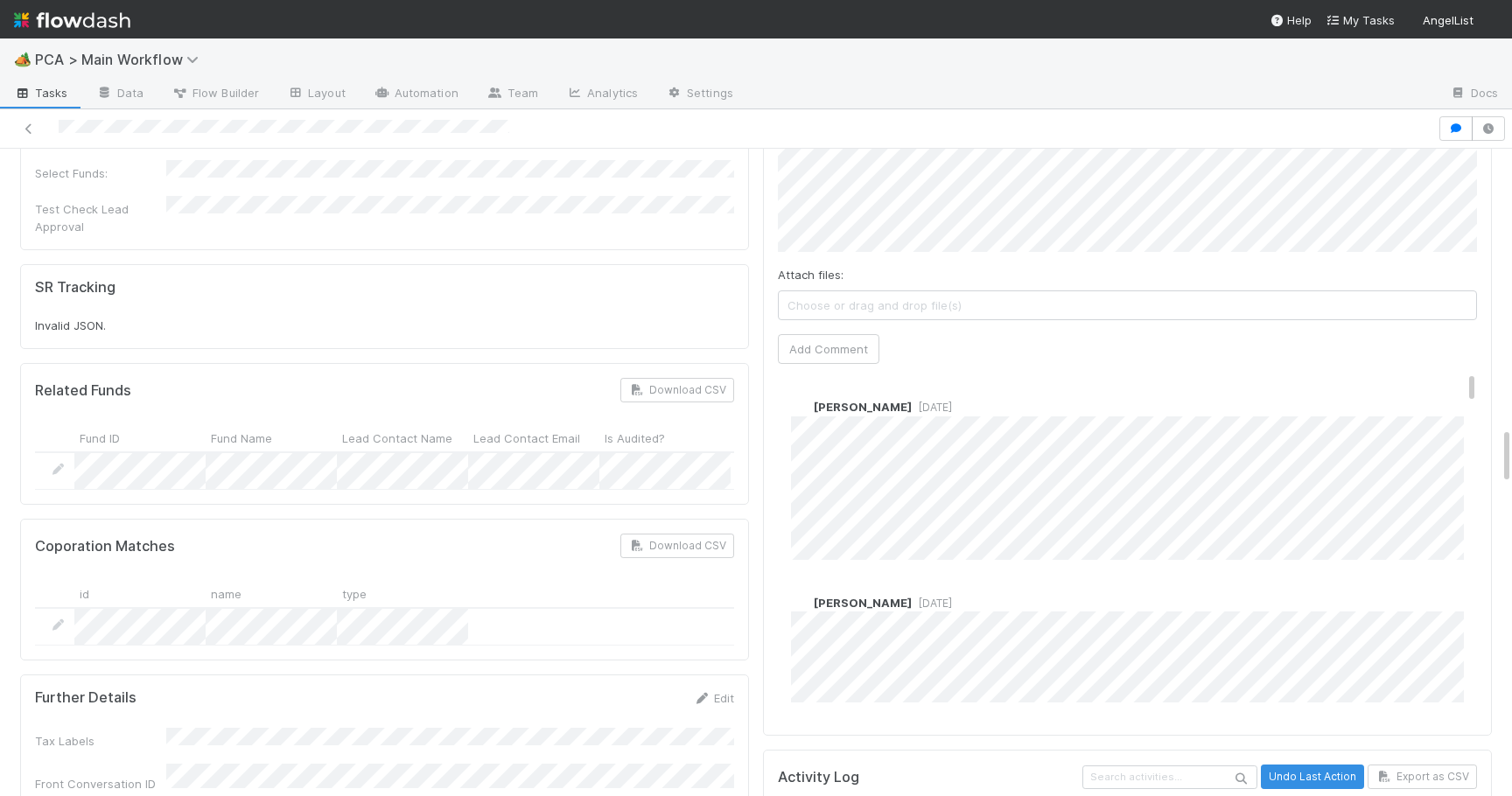
scroll to position [3243, 0]
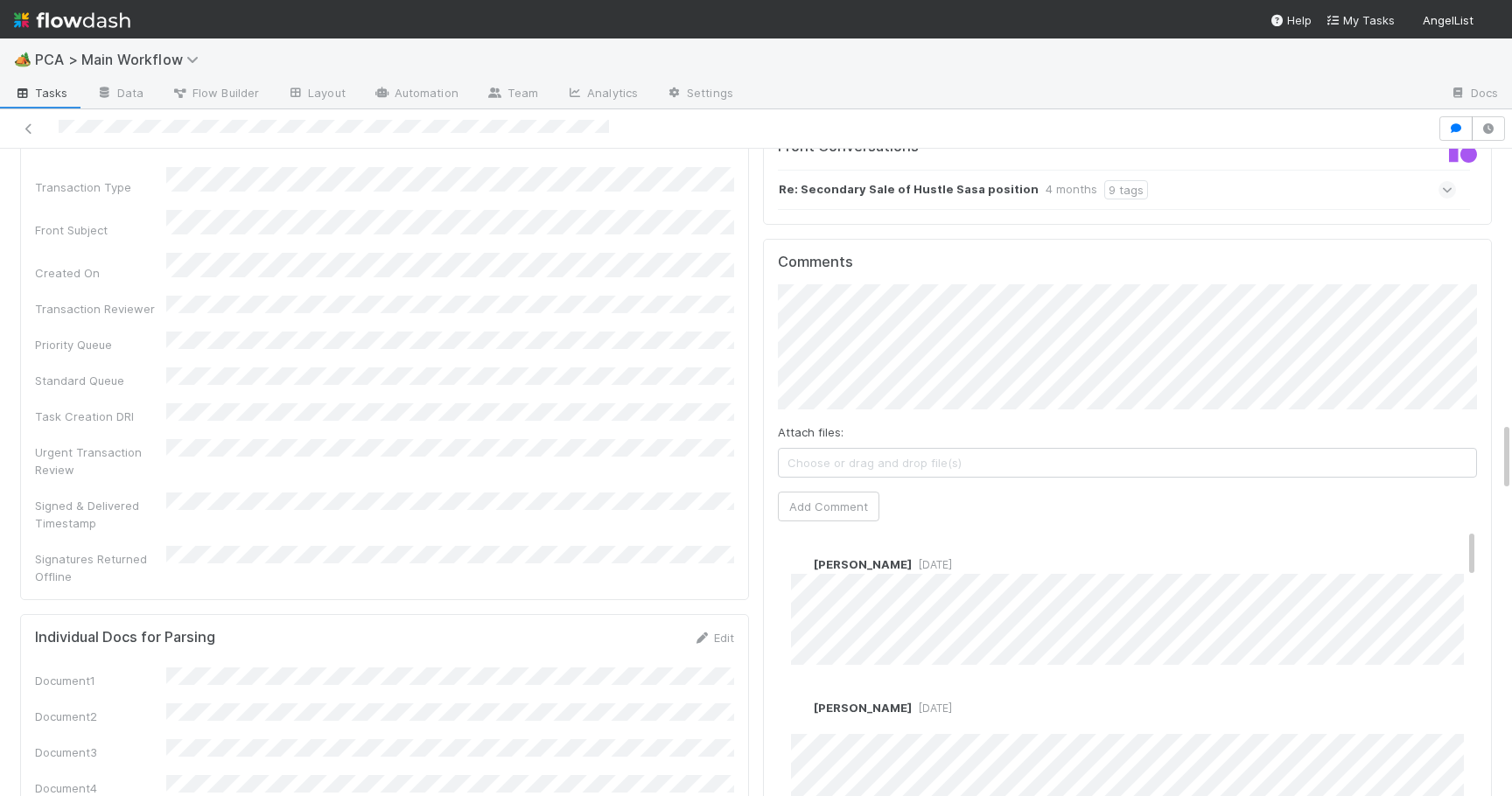
scroll to position [2554, 0]
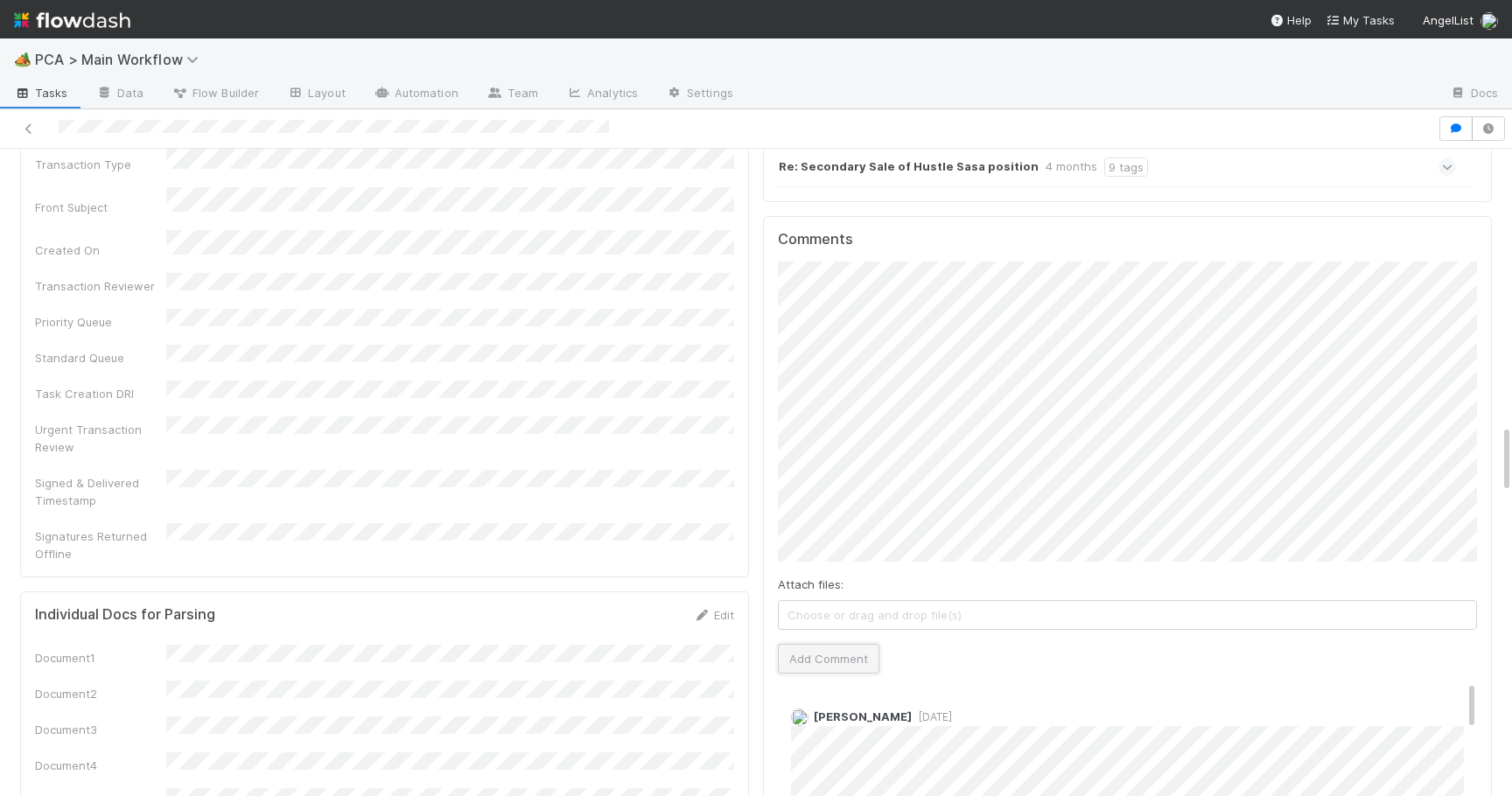
click at [862, 644] on button "Add Comment" at bounding box center [828, 658] width 101 height 29
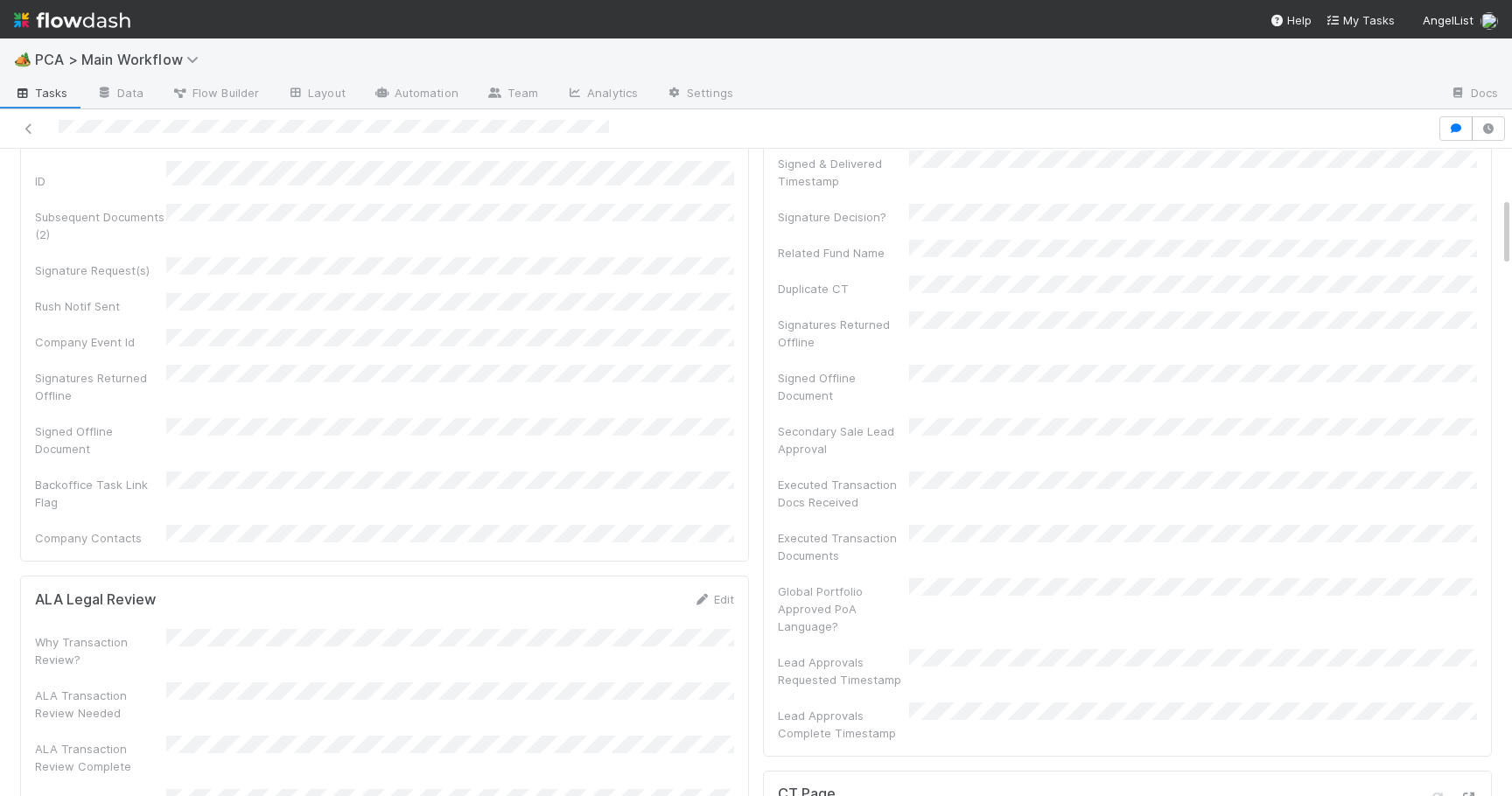
scroll to position [0, 0]
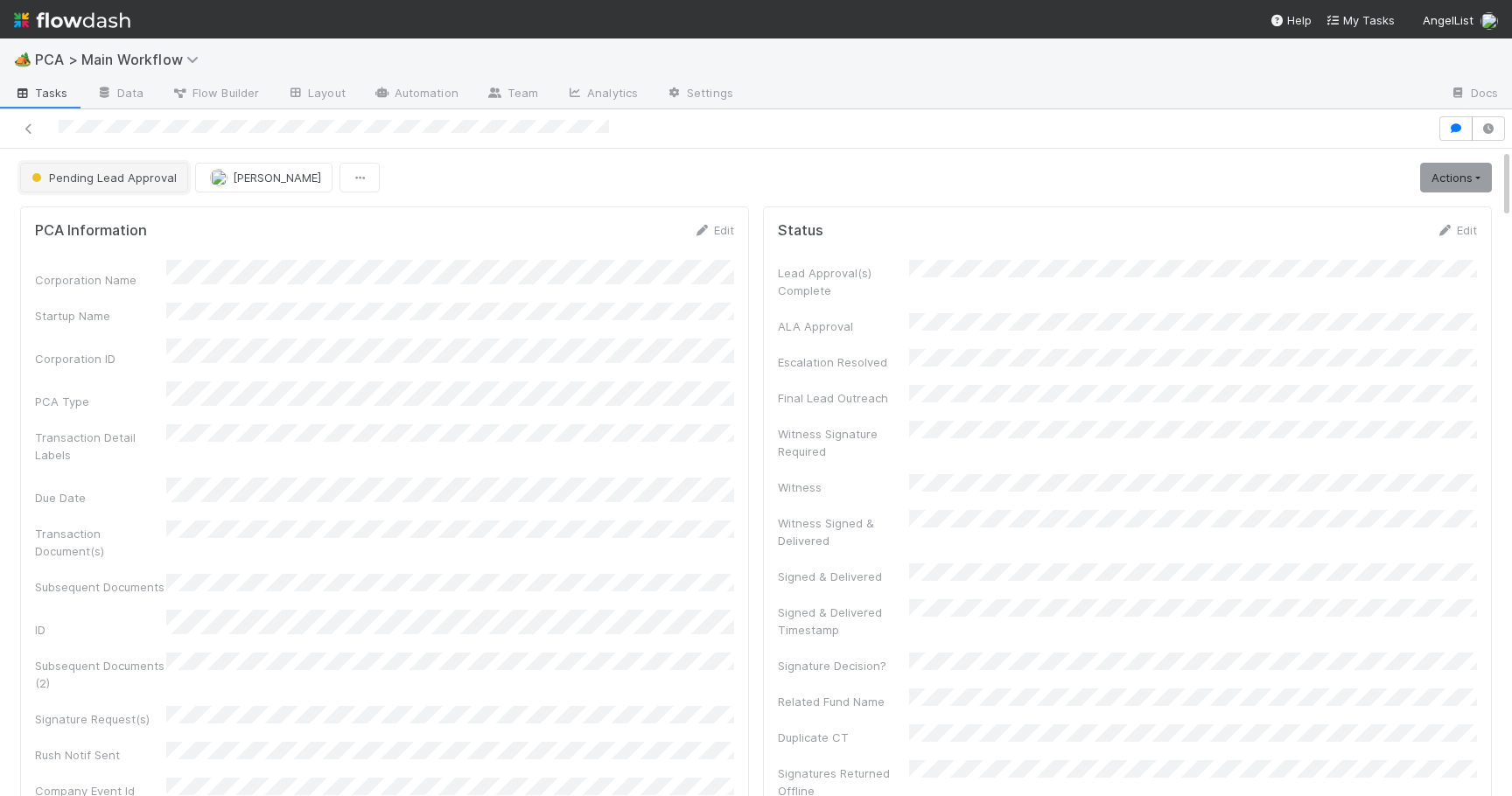
click at [86, 174] on span "Pending Lead Approval" at bounding box center [102, 178] width 148 height 14
click at [106, 221] on span "Transaction Review" at bounding box center [90, 221] width 130 height 14
click at [245, 177] on span "[PERSON_NAME]" at bounding box center [257, 178] width 88 height 14
click at [253, 228] on div "Josh Tarr you" at bounding box center [289, 220] width 247 height 31
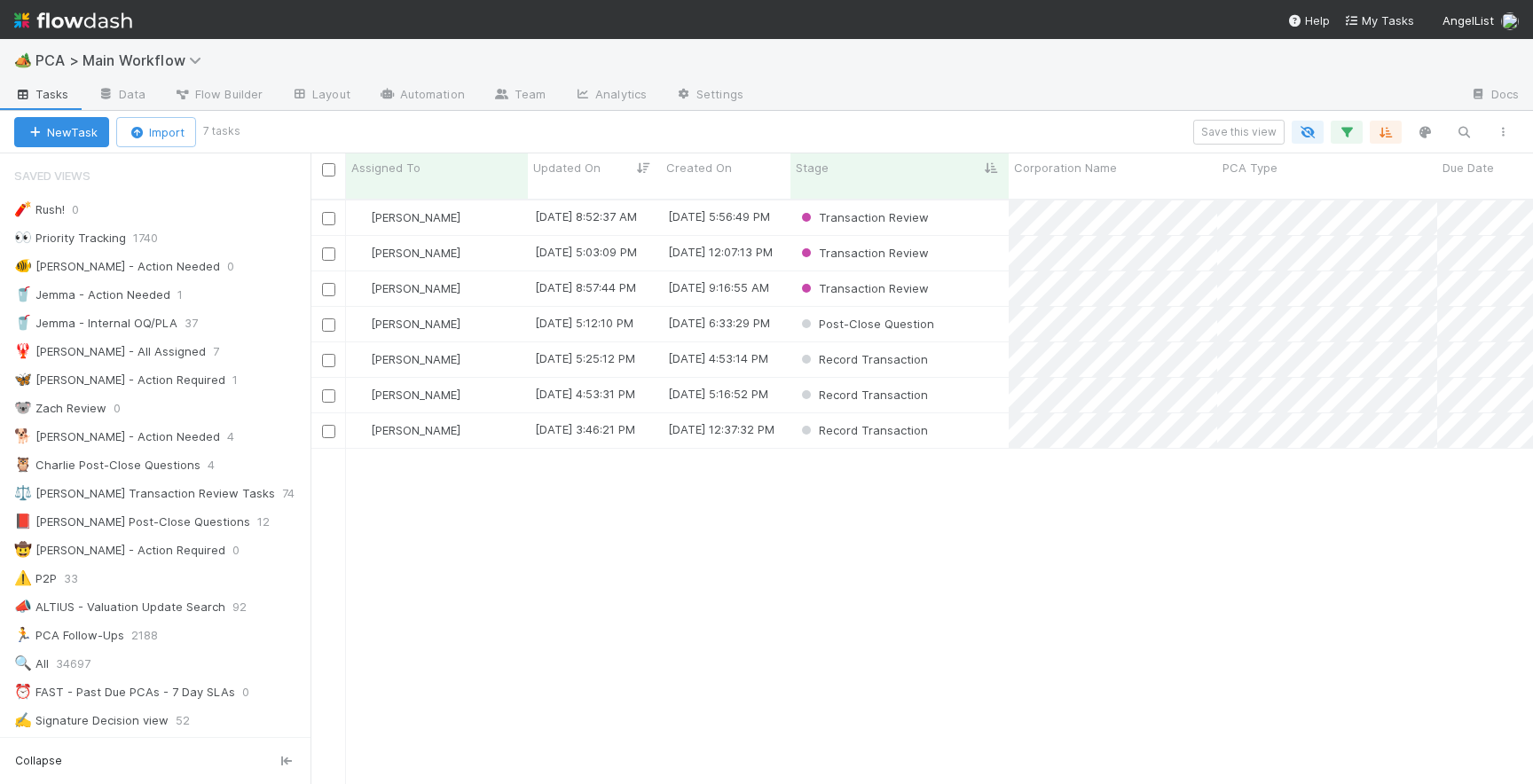
scroll to position [599, 1223]
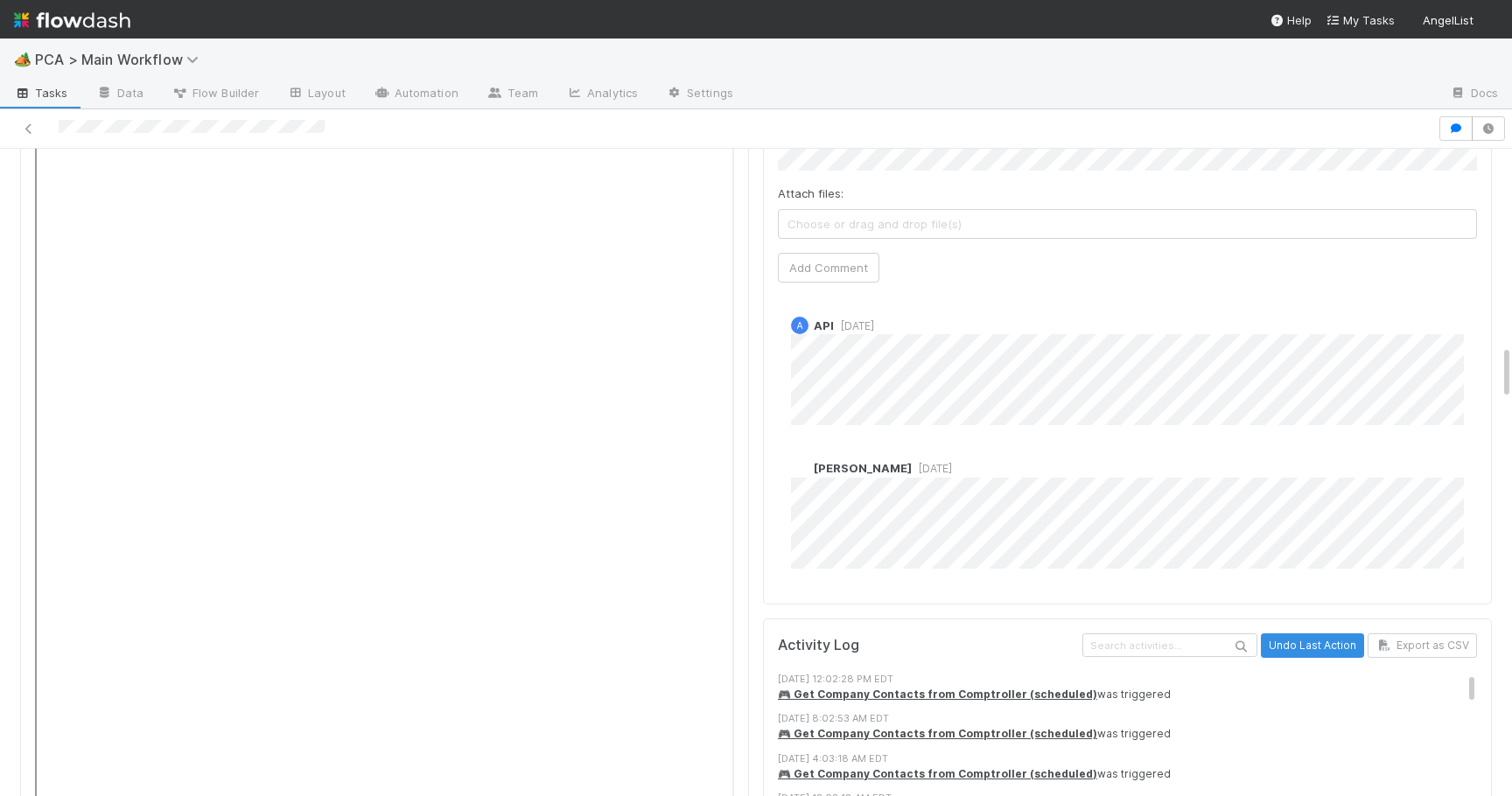
scroll to position [3011, 0]
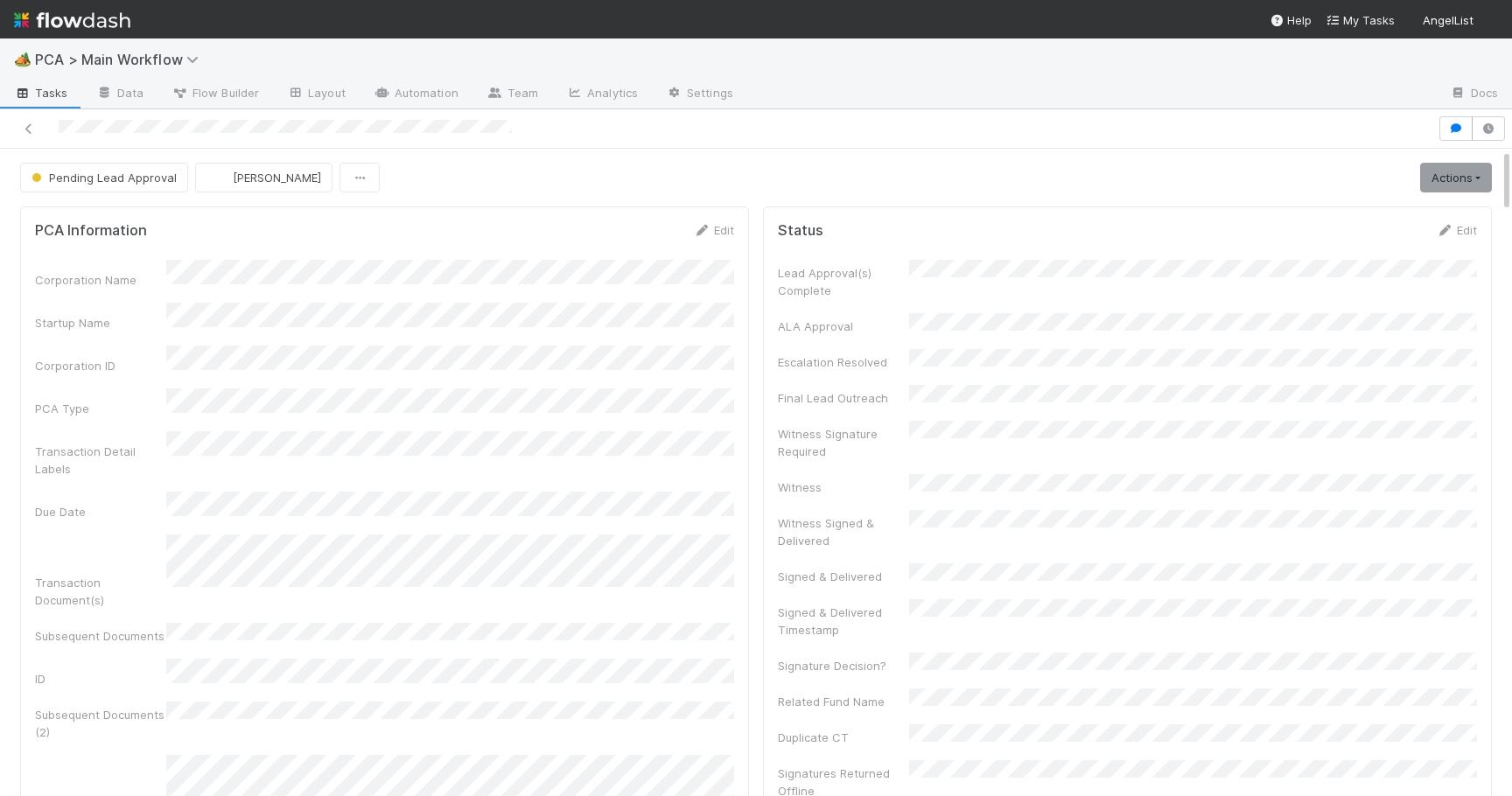
scroll to position [3099, 0]
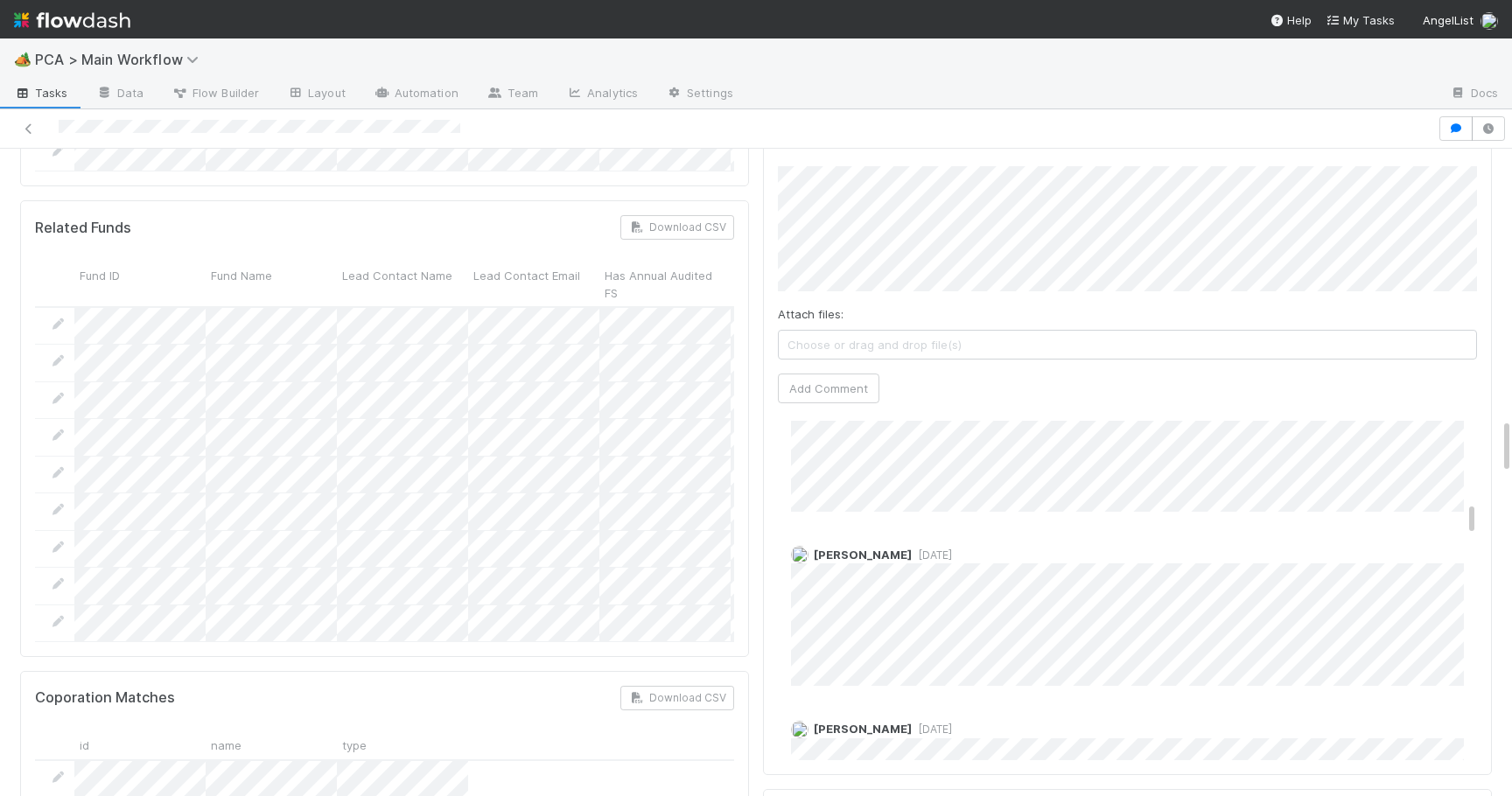
scroll to position [3139, 0]
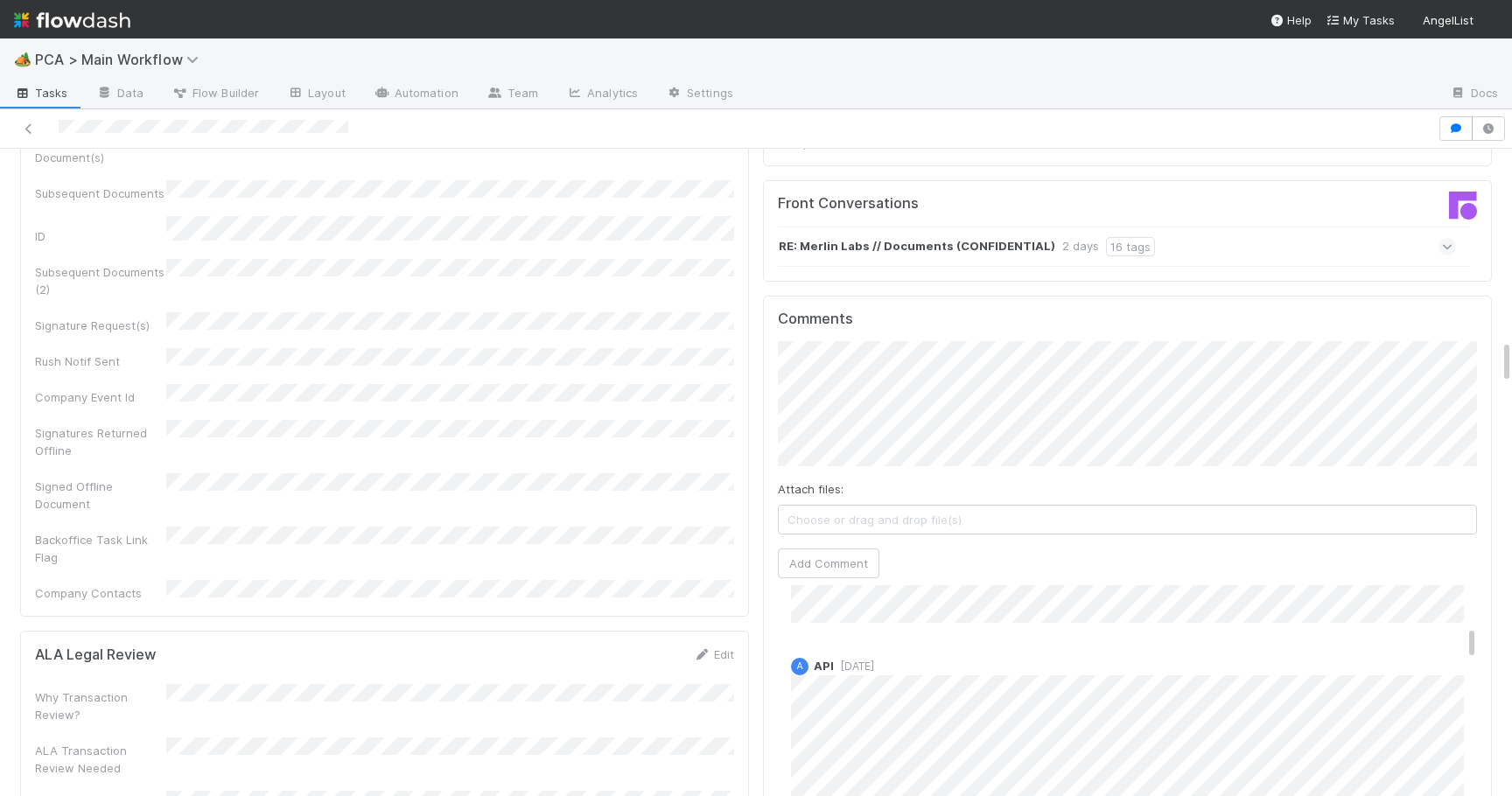
scroll to position [432, 0]
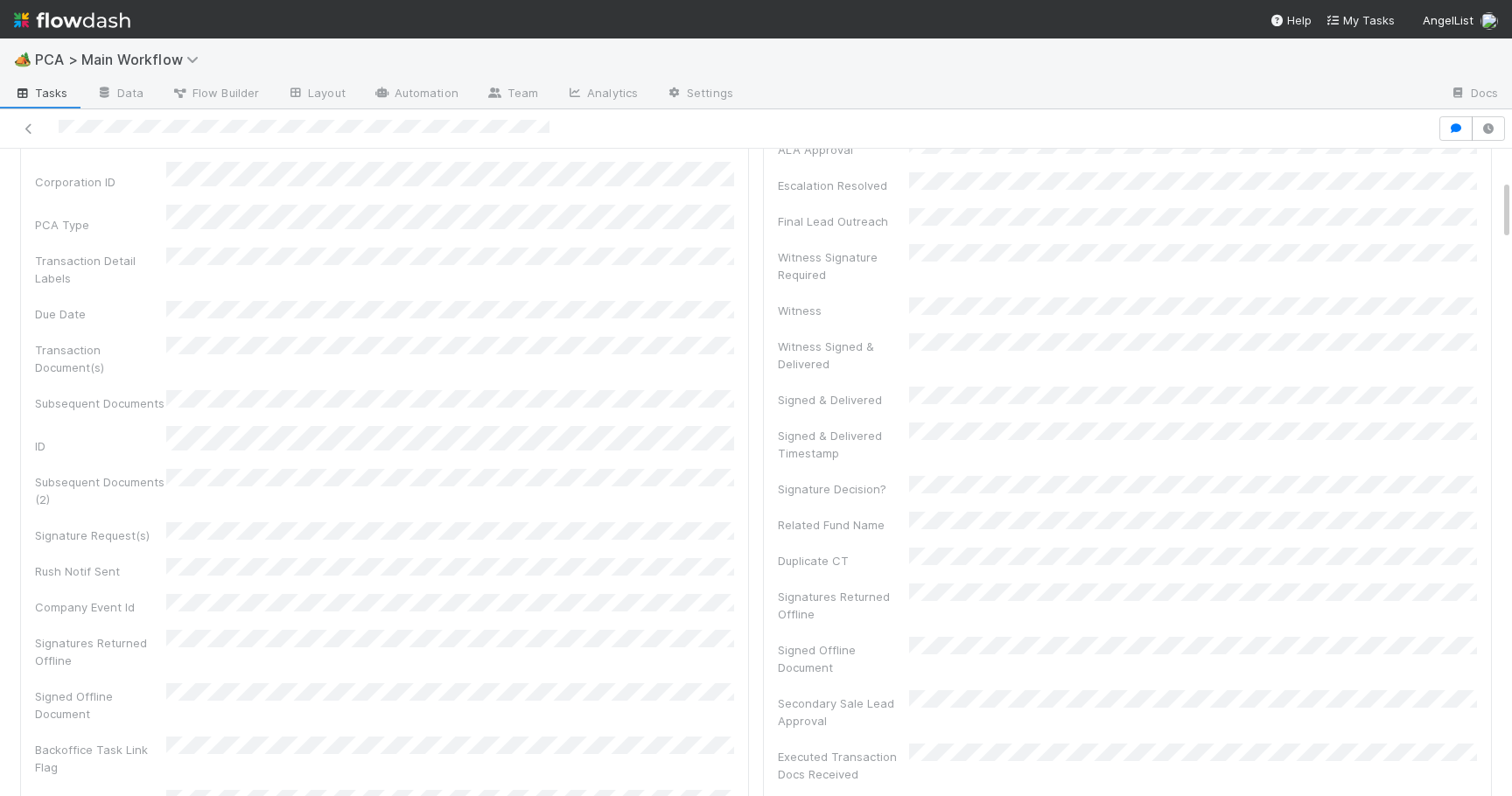
scroll to position [135, 0]
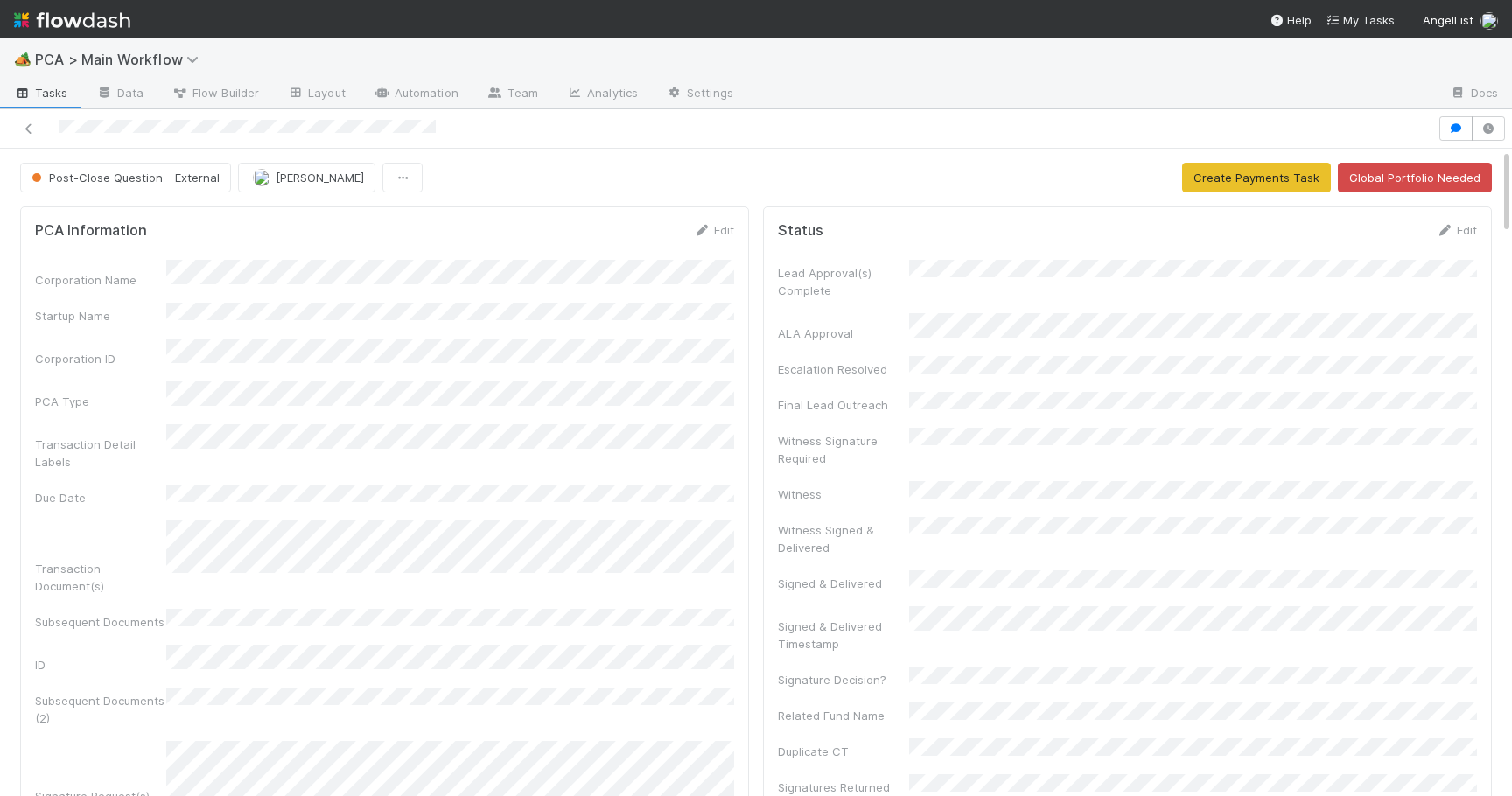
scroll to position [2329, 0]
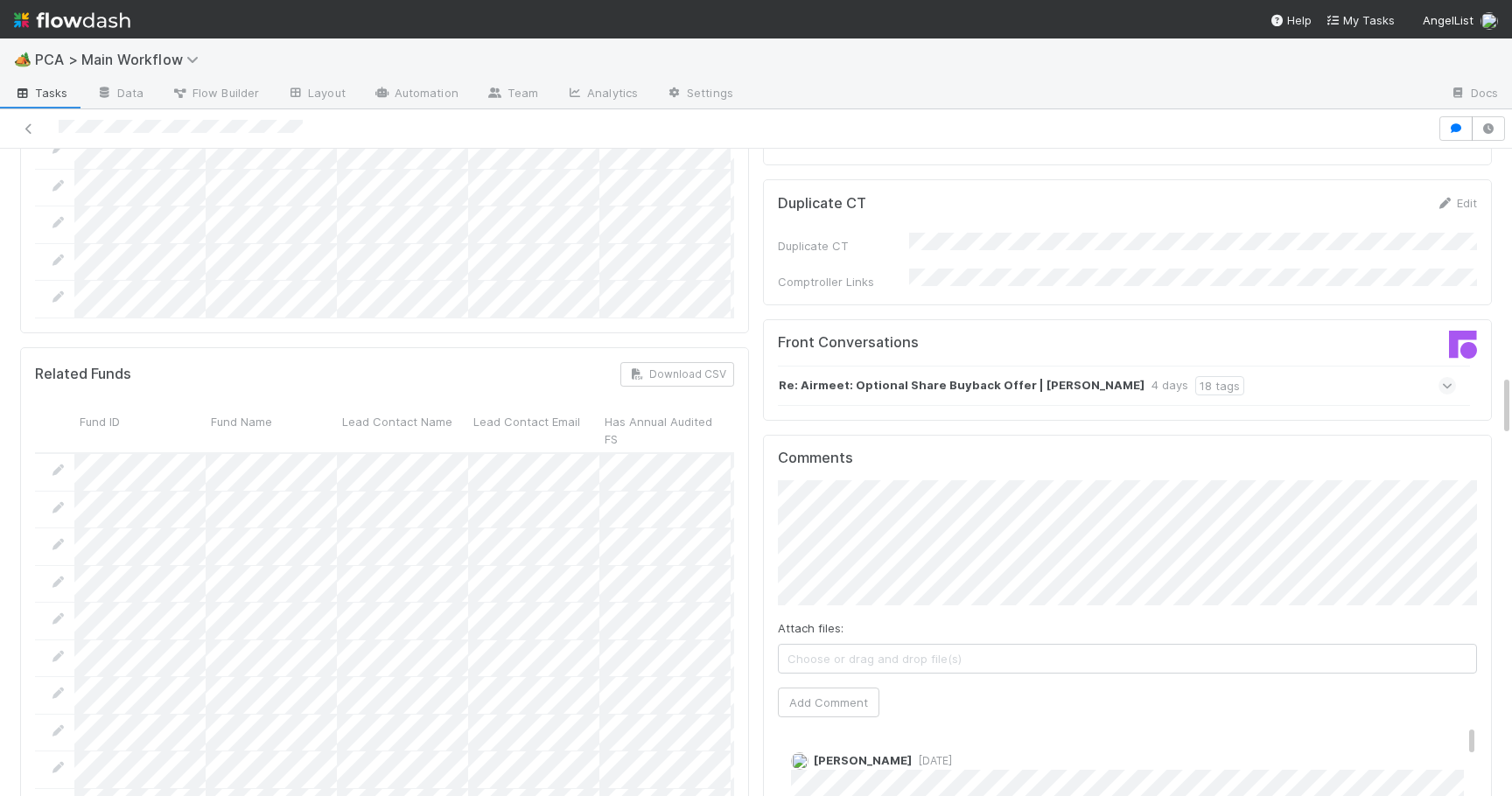
scroll to position [2339, 0]
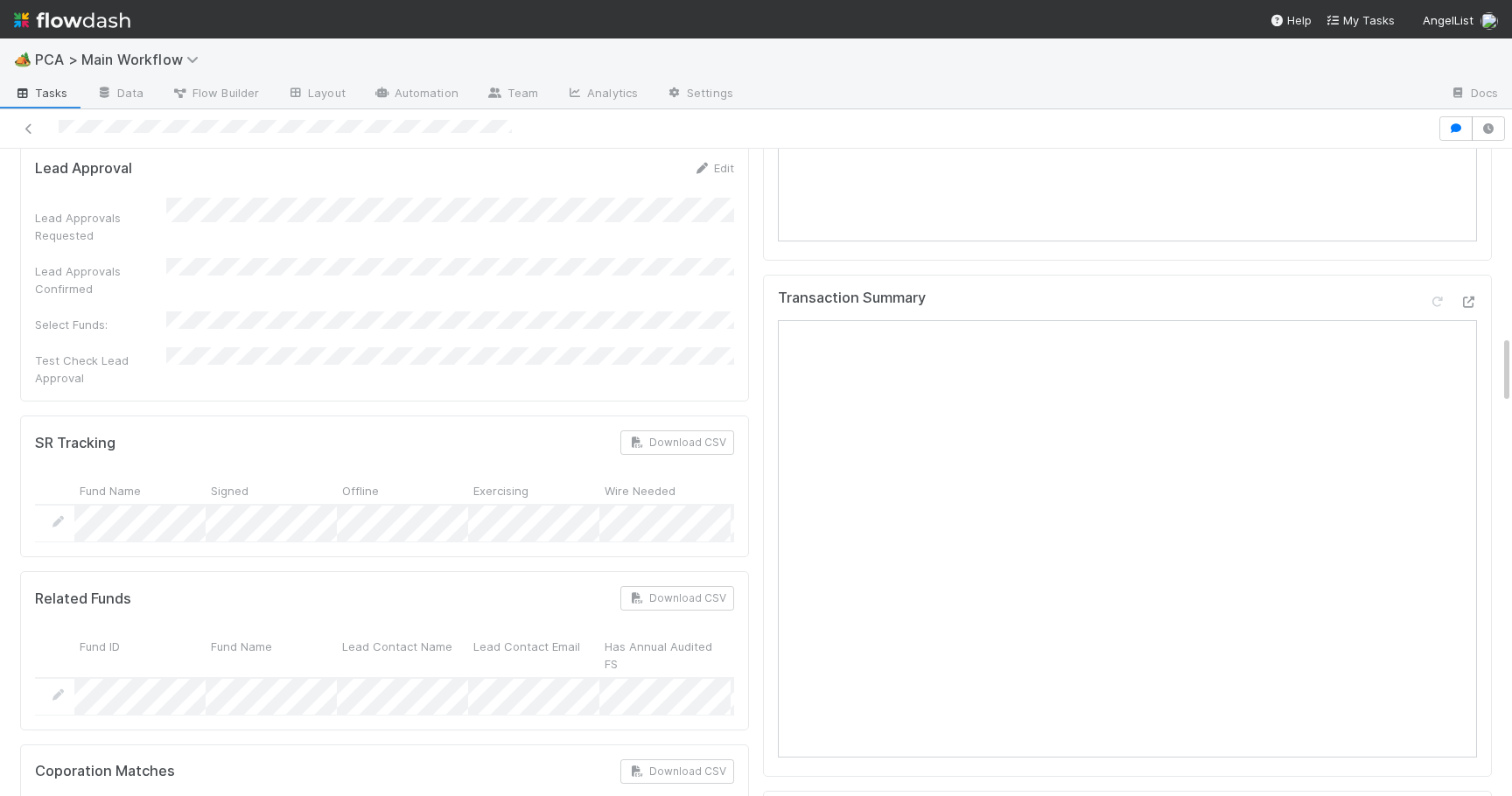
scroll to position [1730, 0]
